Goal: Obtain resource: Obtain resource

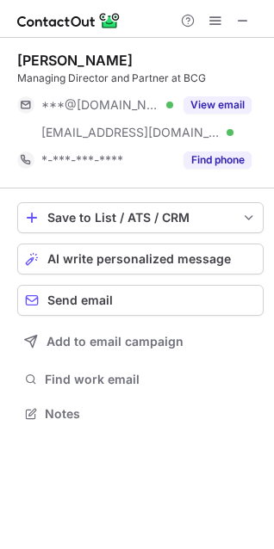
scroll to position [402, 274]
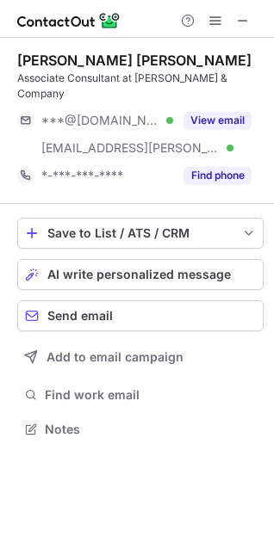
scroll to position [402, 274]
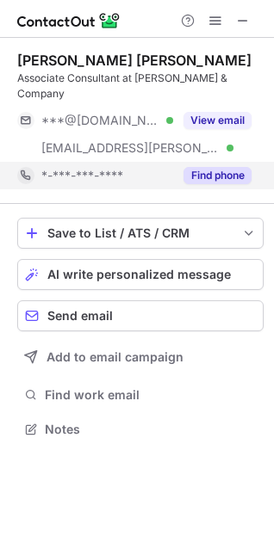
click at [212, 172] on div "Find phone" at bounding box center [212, 176] width 78 height 28
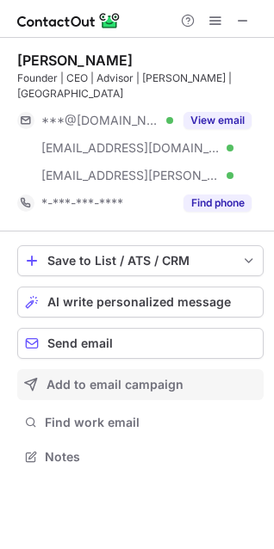
scroll to position [430, 274]
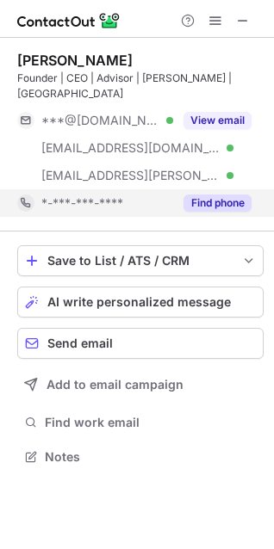
click at [219, 195] on button "Find phone" at bounding box center [217, 203] width 68 height 17
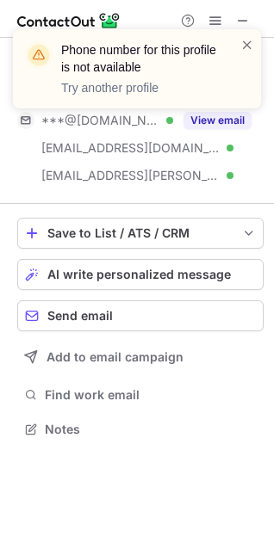
scroll to position [402, 274]
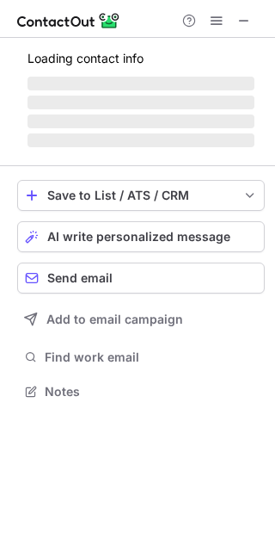
scroll to position [359, 275]
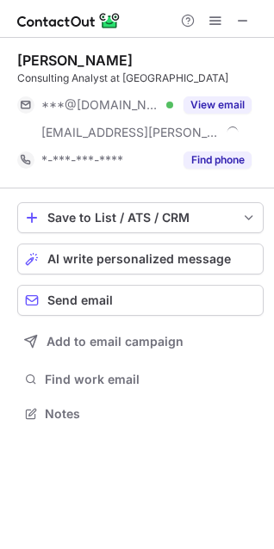
scroll to position [402, 274]
click at [254, 15] on div at bounding box center [215, 20] width 83 height 21
click at [241, 22] on span at bounding box center [243, 21] width 14 height 14
